Goal: Task Accomplishment & Management: Manage account settings

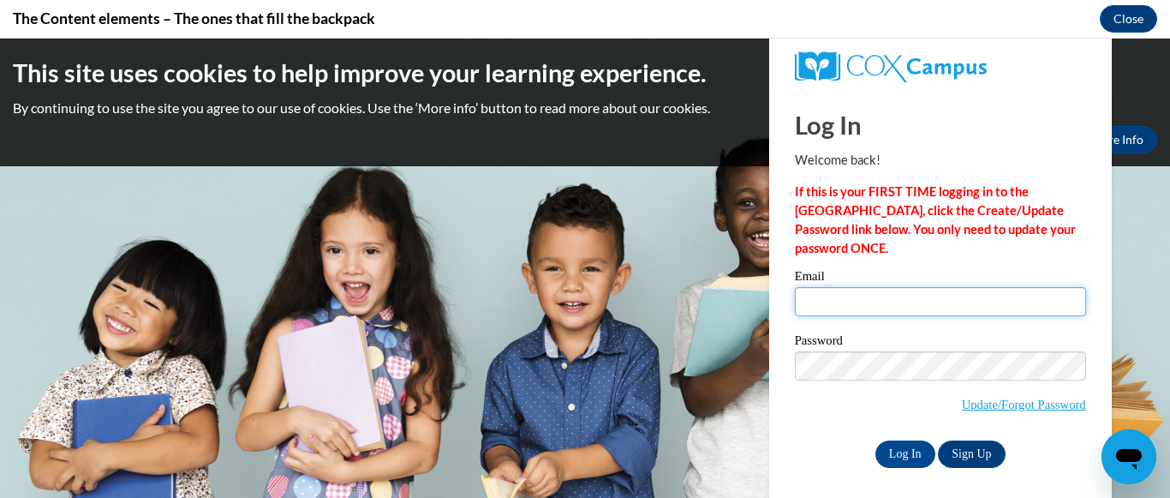
click at [831, 306] on input "Email" at bounding box center [940, 301] width 291 height 29
type input "[DOMAIN_NAME][EMAIL_ADDRESS][DOMAIN_NAME]"
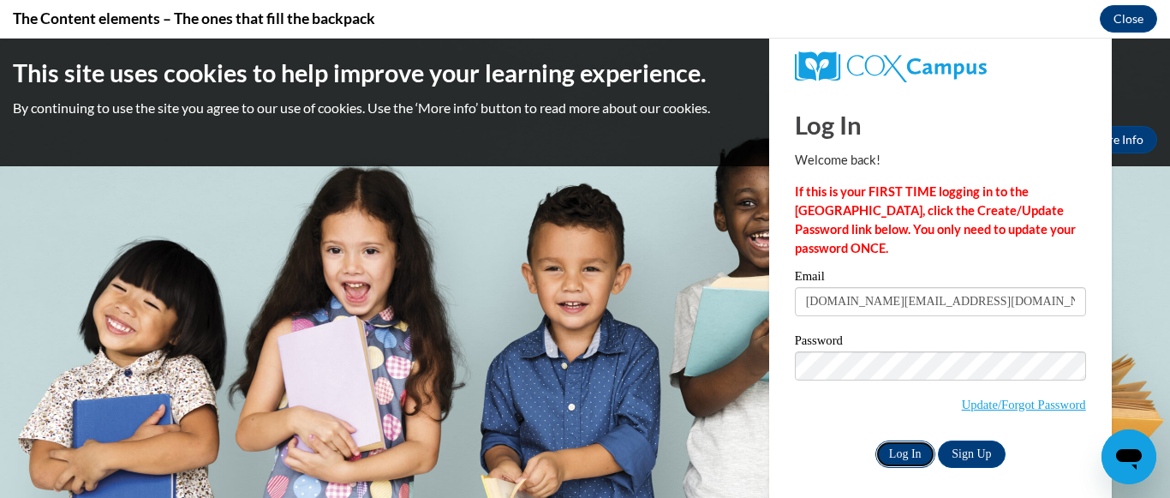
click at [910, 455] on input "Log In" at bounding box center [905, 453] width 60 height 27
